Goal: Task Accomplishment & Management: Manage account settings

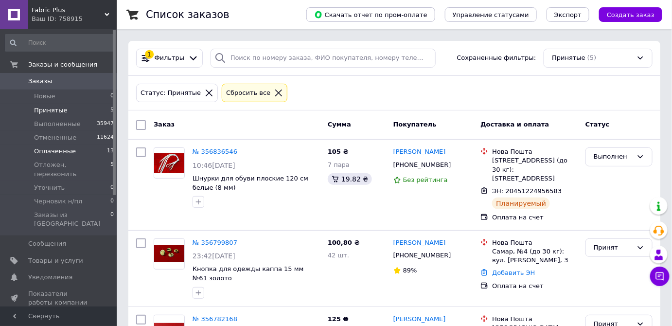
click at [68, 148] on span "Оплаченные" at bounding box center [55, 151] width 42 height 9
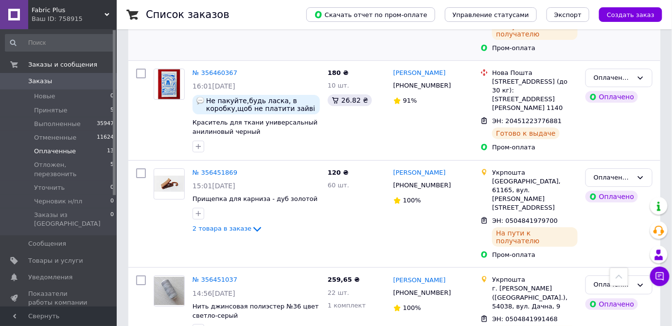
scroll to position [1091, 0]
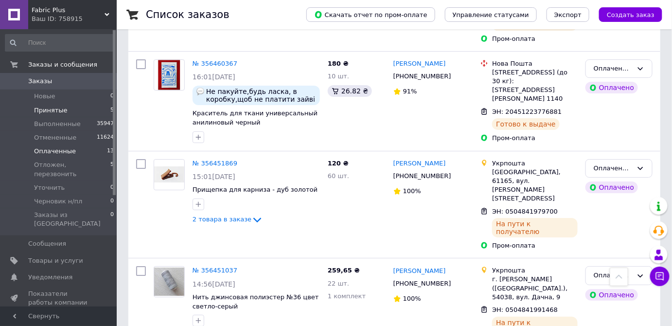
click at [37, 110] on span "Принятые" at bounding box center [51, 110] width 34 height 9
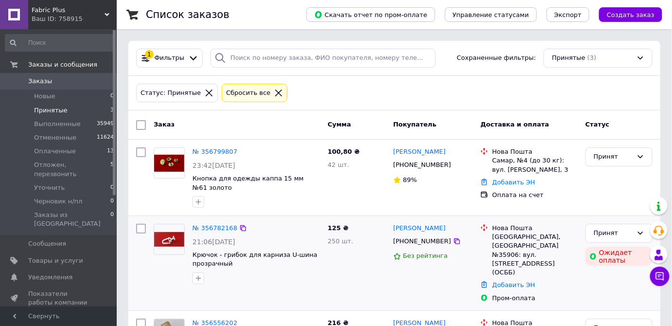
scroll to position [44, 0]
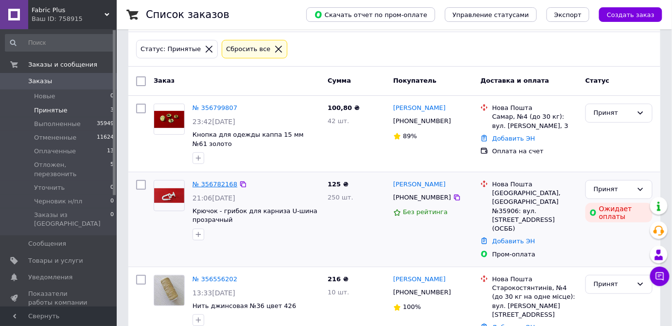
click at [209, 182] on link "№ 356782168" at bounding box center [214, 183] width 45 height 7
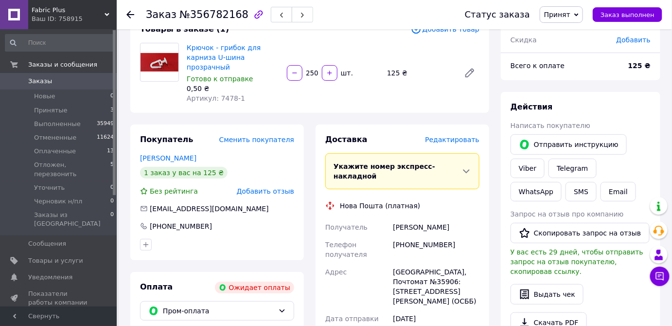
scroll to position [88, 0]
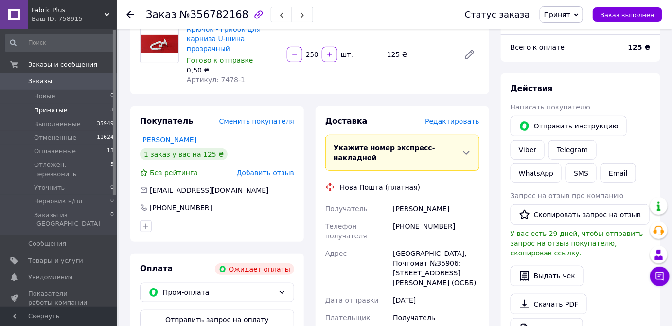
click at [57, 108] on span "Принятые" at bounding box center [51, 110] width 34 height 9
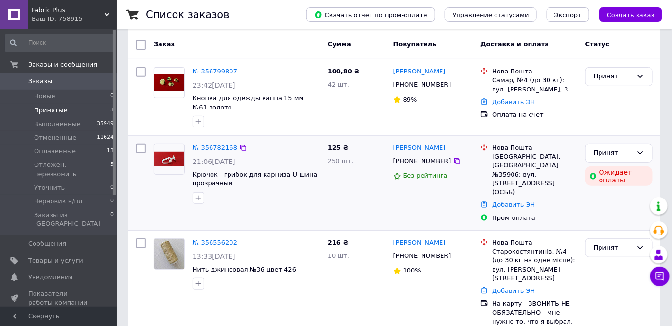
scroll to position [80, 0]
click at [47, 154] on span "Оплаченные" at bounding box center [55, 151] width 42 height 9
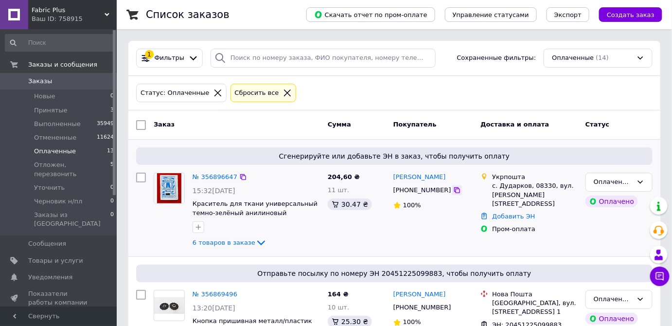
click at [453, 192] on icon at bounding box center [457, 190] width 8 height 8
drag, startPoint x: 191, startPoint y: 173, endPoint x: 232, endPoint y: 174, distance: 41.8
click at [232, 174] on div "№ 356896647 15:32, 12.08.2025 Краситель для ткани универсальный темно-зелёный а…" at bounding box center [256, 211] width 135 height 84
copy div "№ 356896647"
click at [238, 208] on span "Краситель для ткани универсальный темно-зелёный анилиновый" at bounding box center [254, 208] width 125 height 17
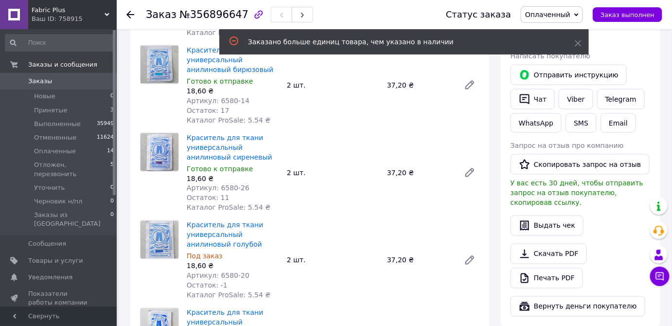
scroll to position [530, 0]
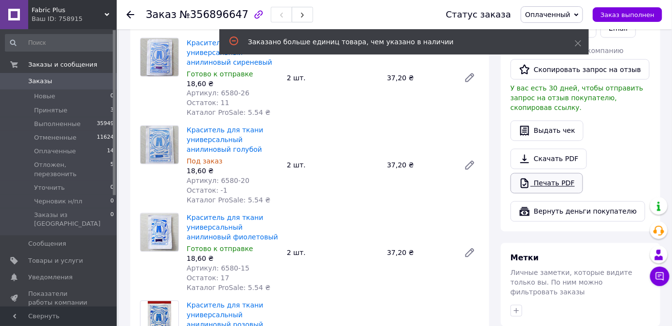
click at [543, 173] on link "Печать PDF" at bounding box center [546, 183] width 72 height 20
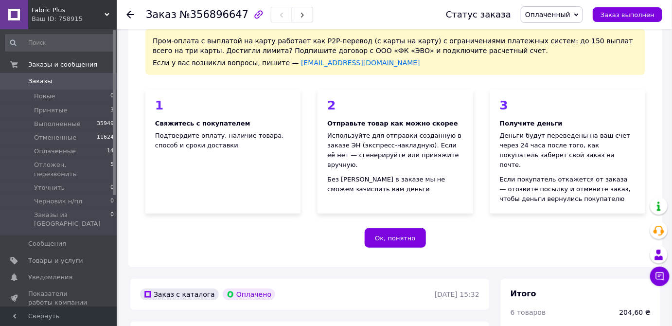
scroll to position [0, 0]
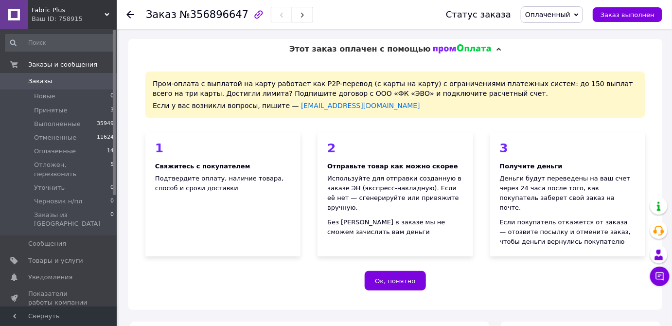
click at [131, 15] on use at bounding box center [130, 15] width 8 height 8
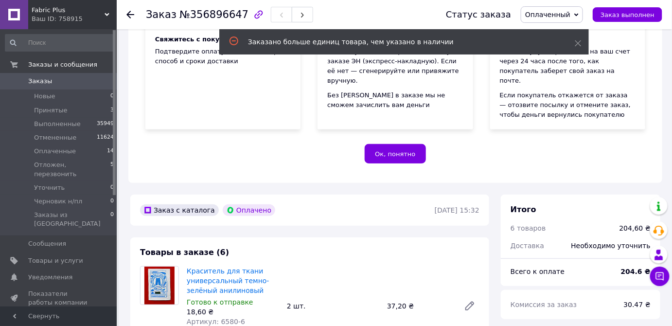
scroll to position [176, 0]
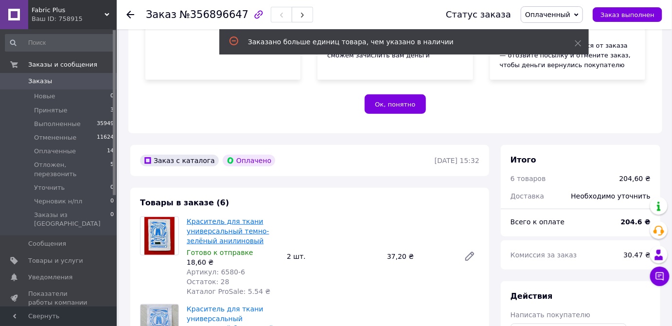
click at [241, 217] on link "Краситель для ткани универсальный темно-зелёный анилиновый" at bounding box center [228, 230] width 83 height 27
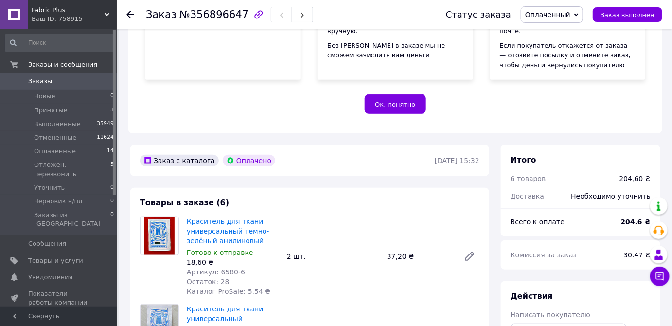
click at [131, 16] on icon at bounding box center [130, 15] width 8 height 8
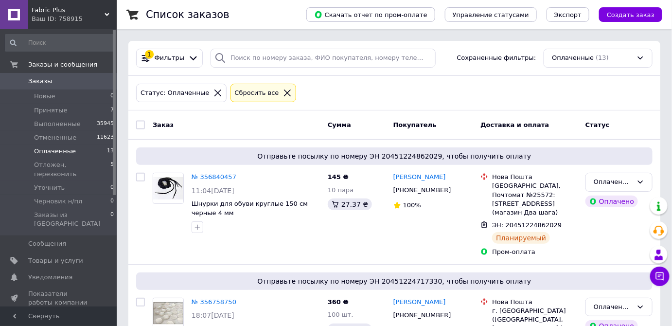
click at [52, 151] on span "Оплаченные" at bounding box center [55, 151] width 42 height 9
click at [61, 149] on span "Оплаченные" at bounding box center [55, 151] width 42 height 9
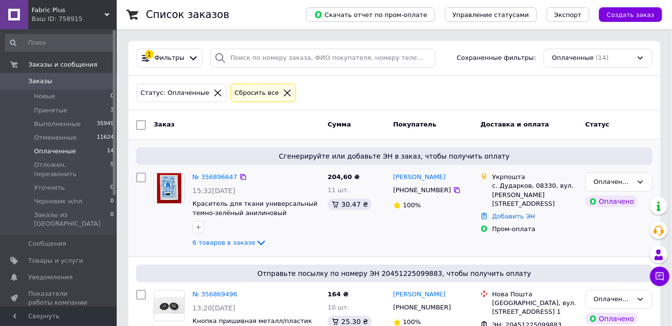
drag, startPoint x: 442, startPoint y: 178, endPoint x: 387, endPoint y: 176, distance: 54.5
click at [387, 176] on div "№ 356896647 15:32, 12.08.2025 Краситель для ткани универсальный темно-зелёный а…" at bounding box center [394, 211] width 524 height 84
drag, startPoint x: 455, startPoint y: 218, endPoint x: 450, endPoint y: 180, distance: 38.3
click at [455, 217] on div "Антоніна Гуцало +380976614612 100%" at bounding box center [432, 211] width 87 height 84
drag, startPoint x: 448, startPoint y: 175, endPoint x: 393, endPoint y: 178, distance: 55.0
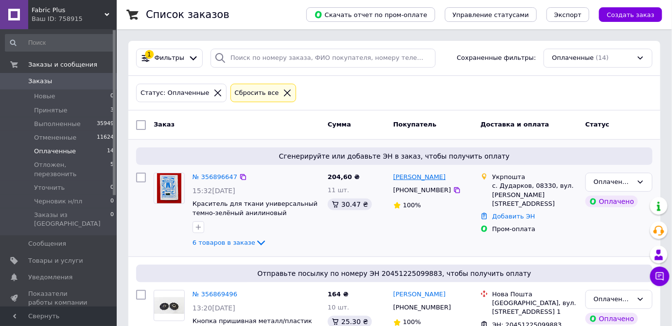
click at [393, 178] on div "Антоніна Гуцало" at bounding box center [433, 177] width 82 height 11
copy link "Антоніна Гуцало"
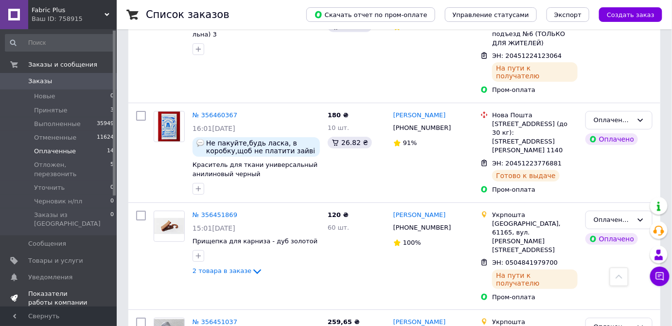
scroll to position [44, 0]
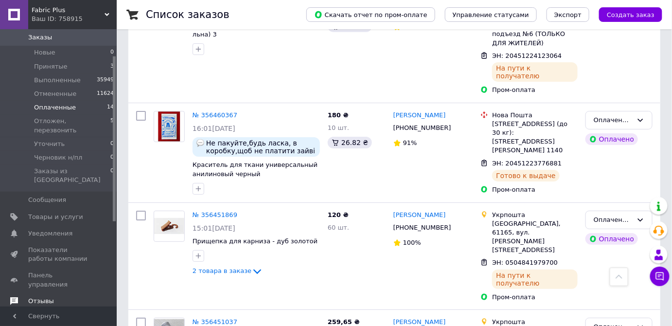
click at [44, 297] on span "Отзывы" at bounding box center [41, 301] width 26 height 9
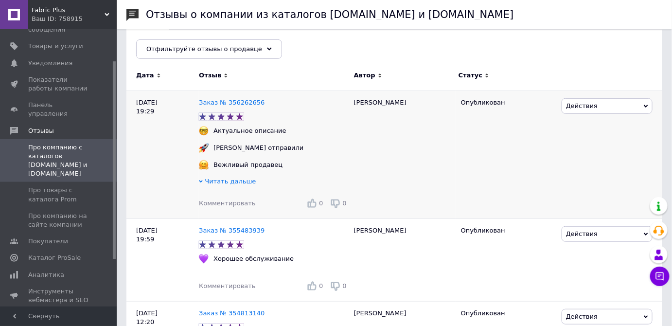
scroll to position [132, 0]
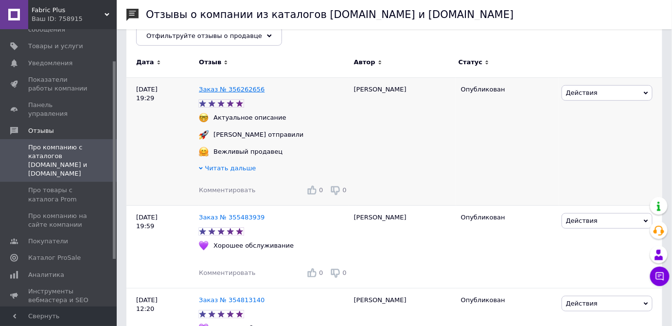
click at [243, 89] on link "Заказ № 356262656" at bounding box center [232, 89] width 66 height 7
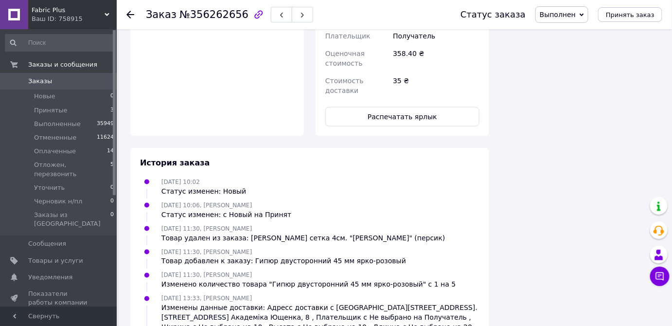
scroll to position [1606, 0]
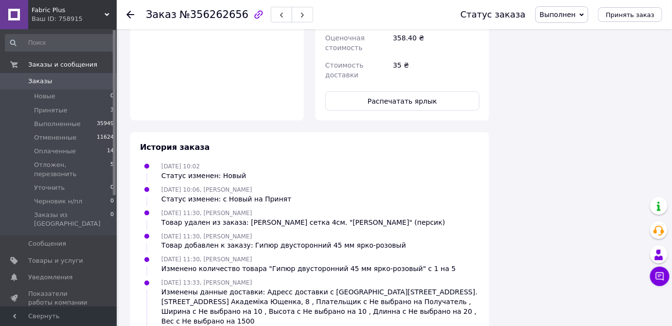
click at [128, 14] on use at bounding box center [130, 15] width 8 height 8
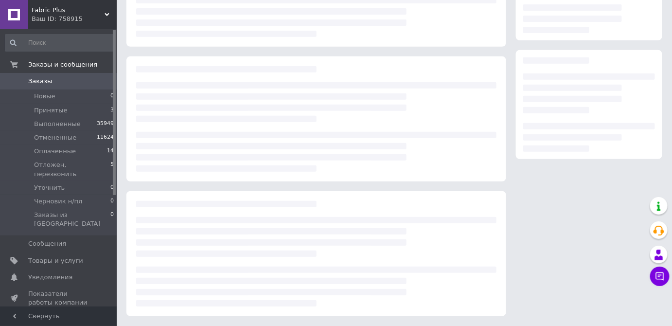
scroll to position [118, 0]
